Goal: Transaction & Acquisition: Subscribe to service/newsletter

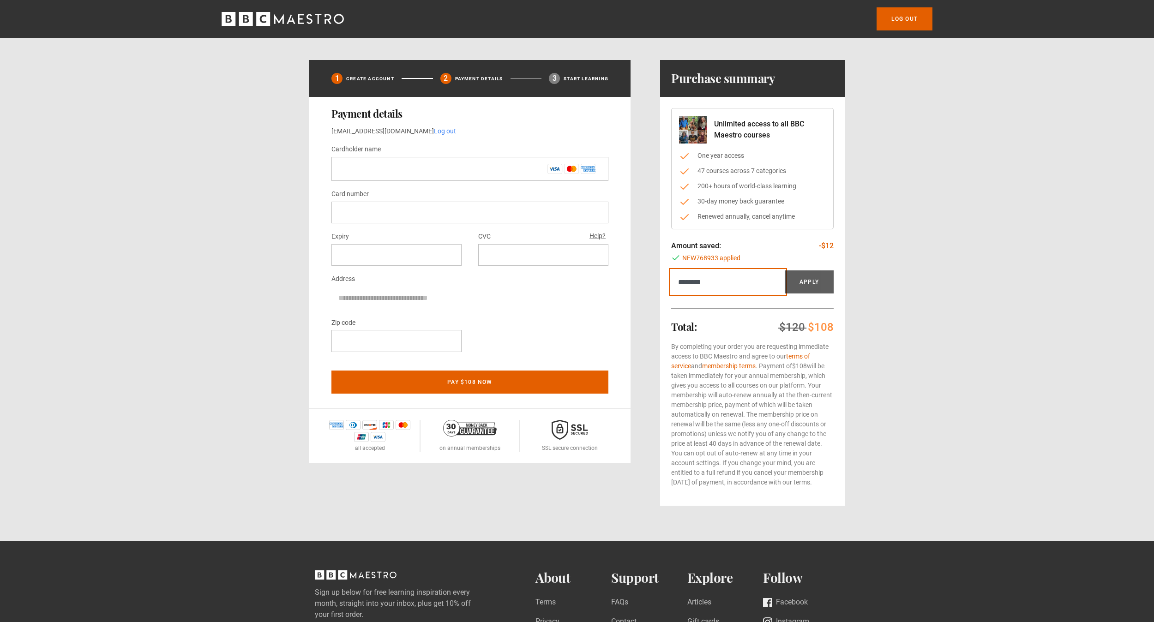
click at [712, 258] on span "NEW768933 applied" at bounding box center [711, 258] width 58 height 10
type input "*********"
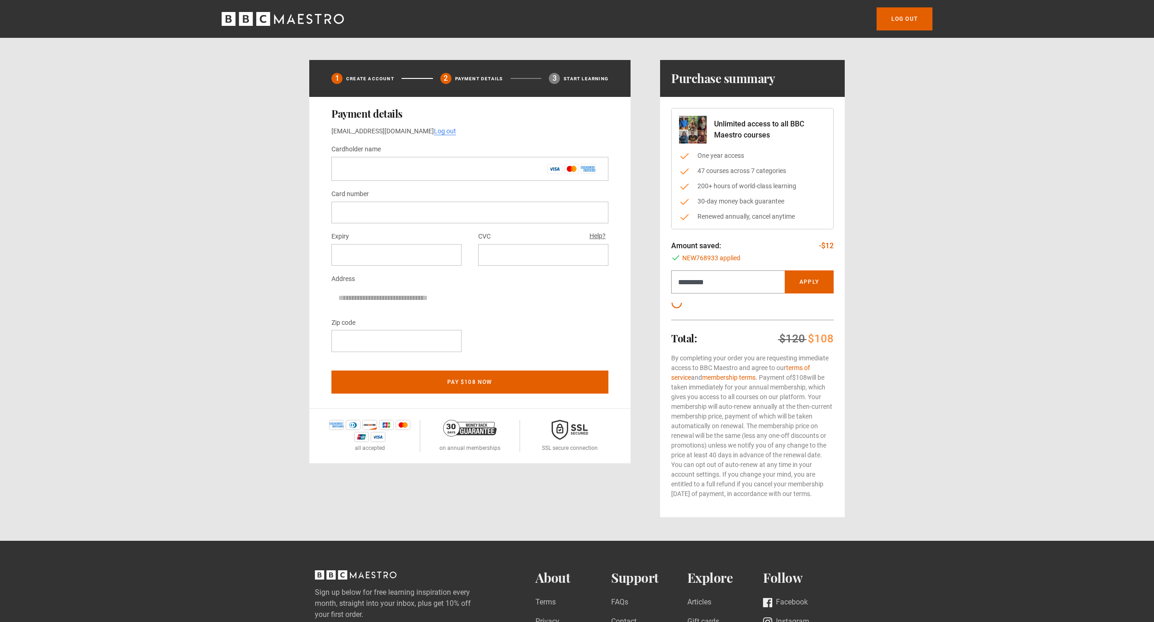
click at [712, 258] on span "NEW768933 applied" at bounding box center [711, 258] width 58 height 10
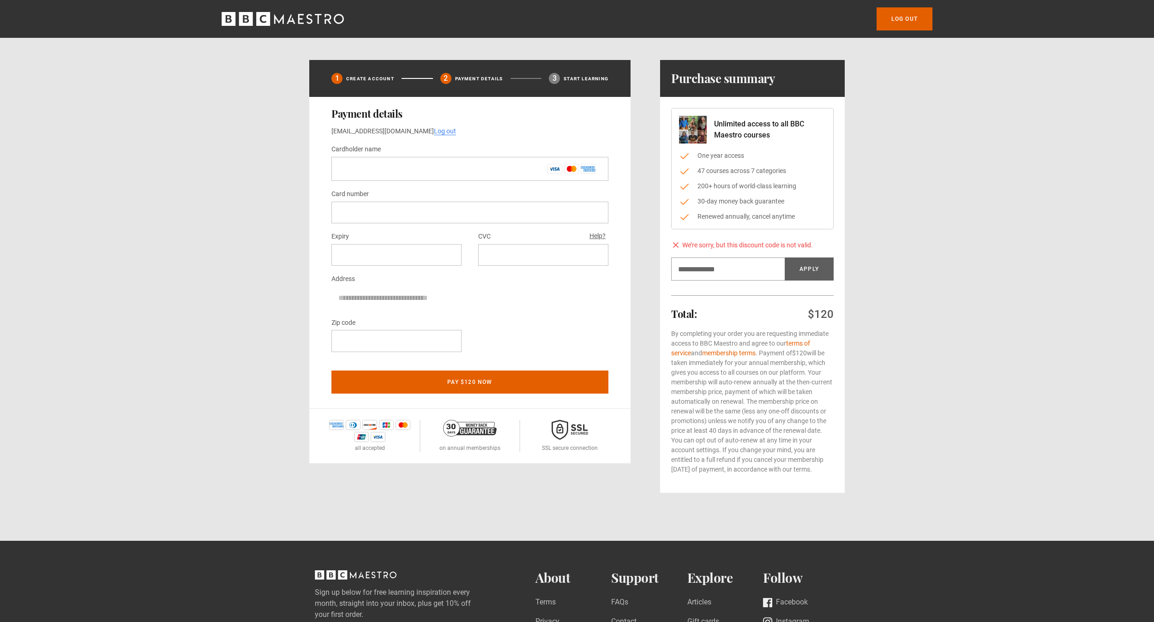
click at [674, 248] on icon at bounding box center [675, 244] width 9 height 9
click at [675, 246] on icon at bounding box center [675, 244] width 9 height 9
click at [676, 245] on icon at bounding box center [675, 245] width 5 height 5
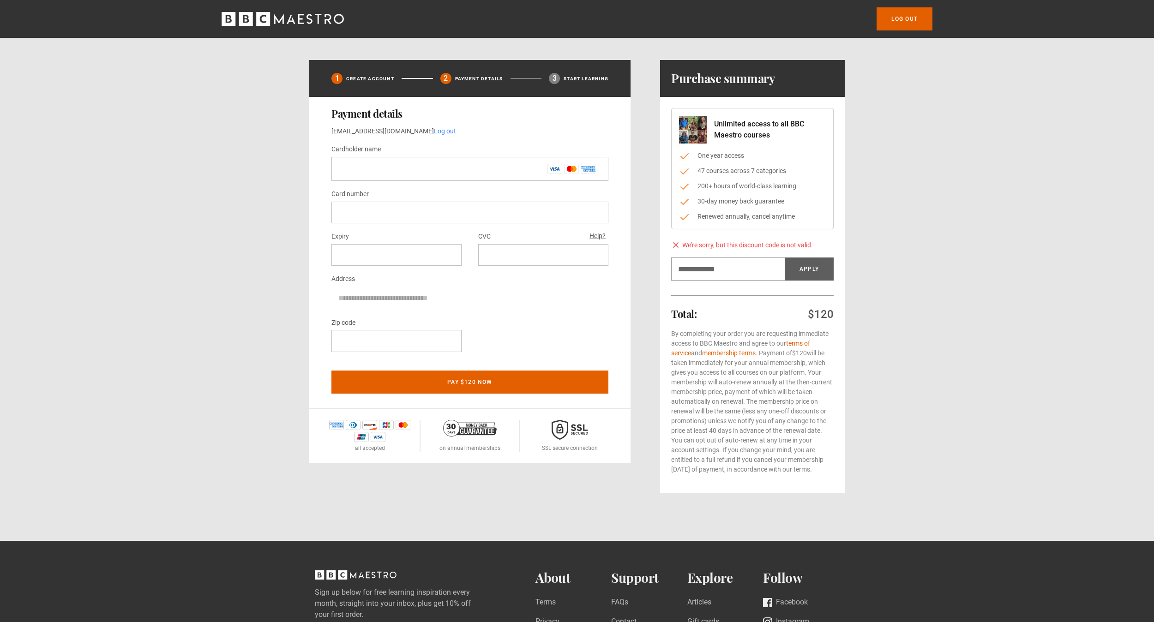
click at [746, 247] on span "We’re sorry, but this discount code is not valid." at bounding box center [747, 245] width 131 height 10
click at [706, 259] on input "Discount code" at bounding box center [728, 268] width 114 height 23
click at [721, 254] on form "We’re sorry, but this discount code is not valid. Discount code Apply" at bounding box center [752, 262] width 162 height 44
drag, startPoint x: 704, startPoint y: 238, endPoint x: 713, endPoint y: 230, distance: 11.8
click at [704, 238] on div "Unlimited access to all BBC Maestro courses One year access 47 courses across 7…" at bounding box center [752, 295] width 185 height 396
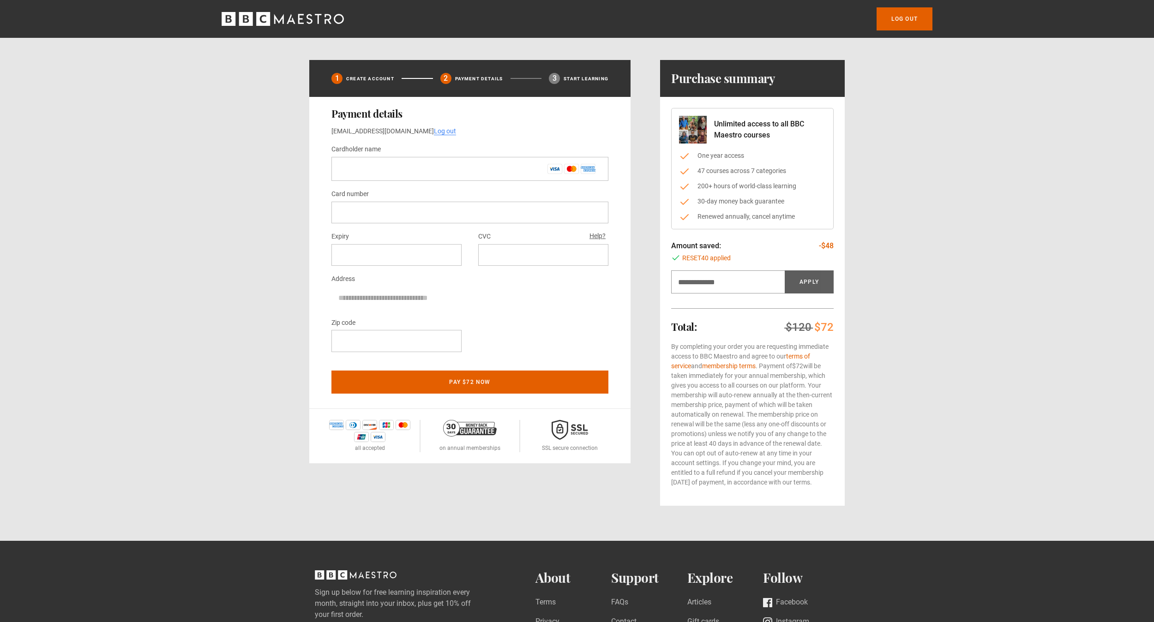
drag, startPoint x: 707, startPoint y: 259, endPoint x: 678, endPoint y: 259, distance: 29.5
click at [678, 259] on div "RESET40 applied" at bounding box center [752, 258] width 162 height 10
click at [692, 257] on span "RESET40 applied" at bounding box center [706, 258] width 48 height 10
click at [182, 311] on div "Log out 1 Create Account 2 Payment details 3 Start learning Payment details alm…" at bounding box center [577, 253] width 1154 height 506
